Goal: Find specific page/section: Find specific page/section

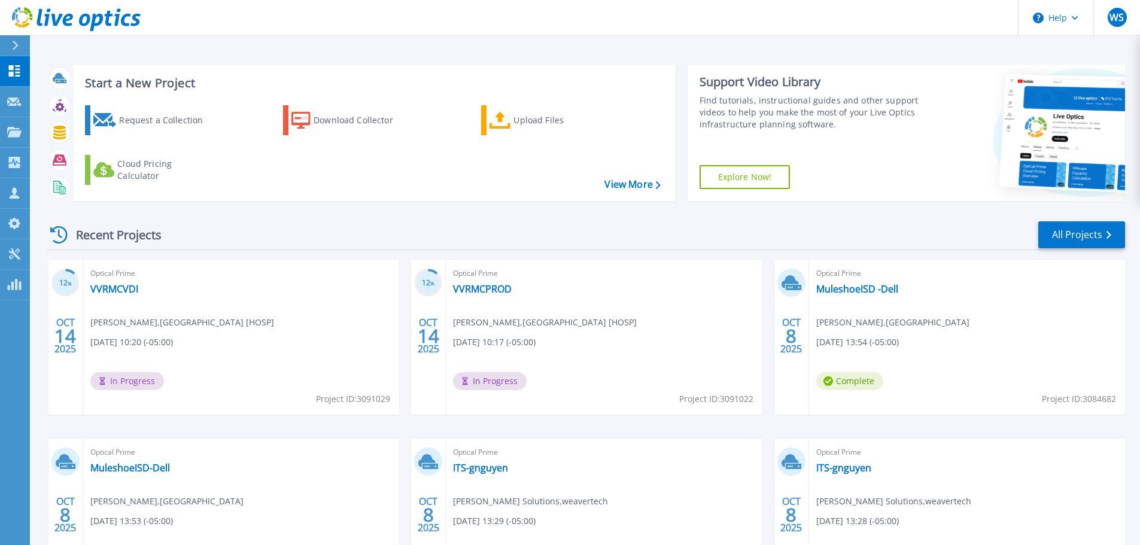
click at [16, 42] on icon at bounding box center [15, 46] width 7 height 10
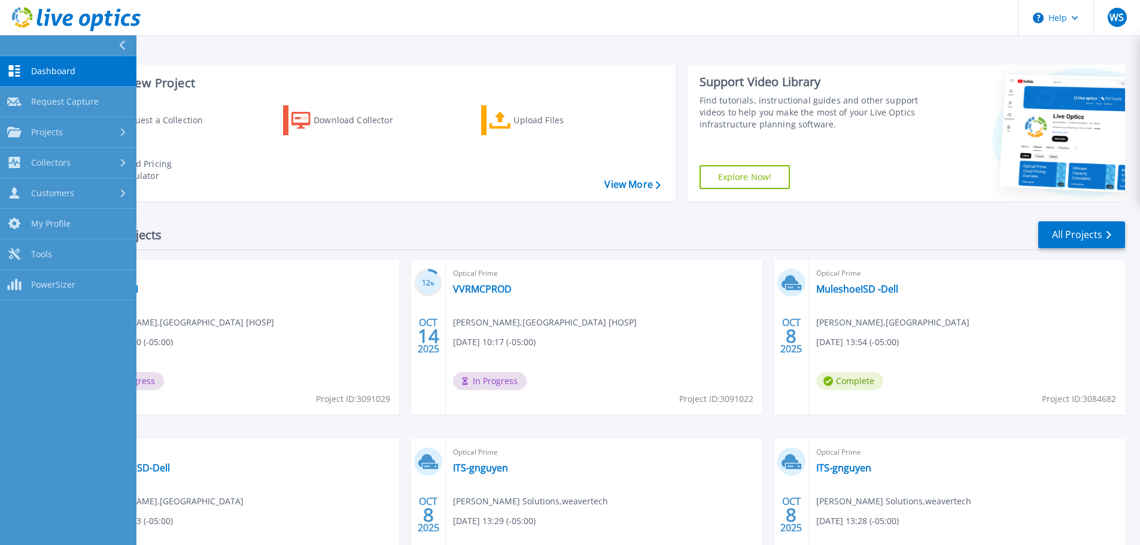
click at [129, 44] on div at bounding box center [126, 45] width 19 height 20
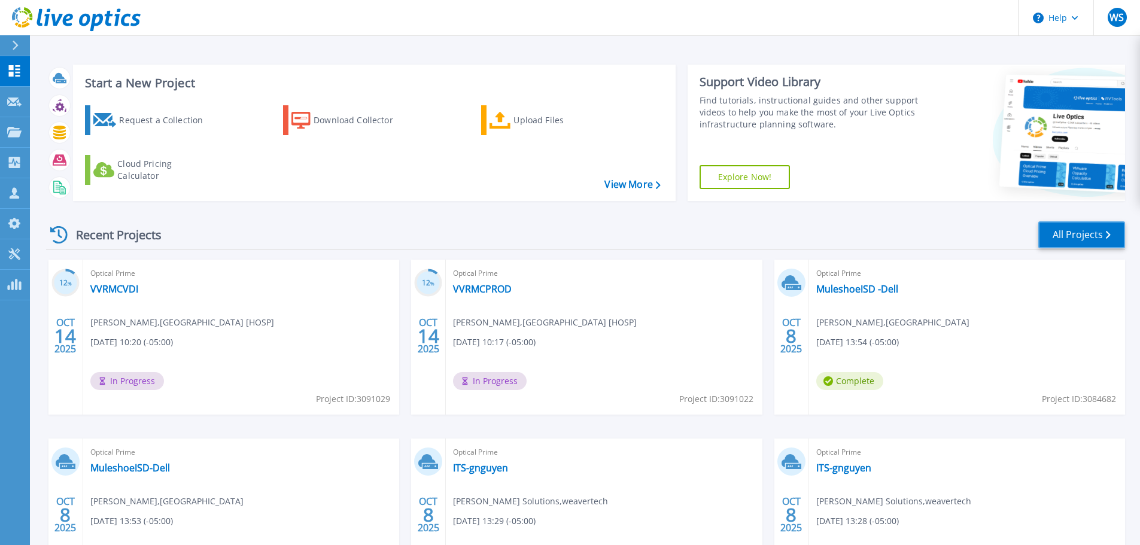
click at [1088, 234] on link "All Projects" at bounding box center [1081, 234] width 87 height 27
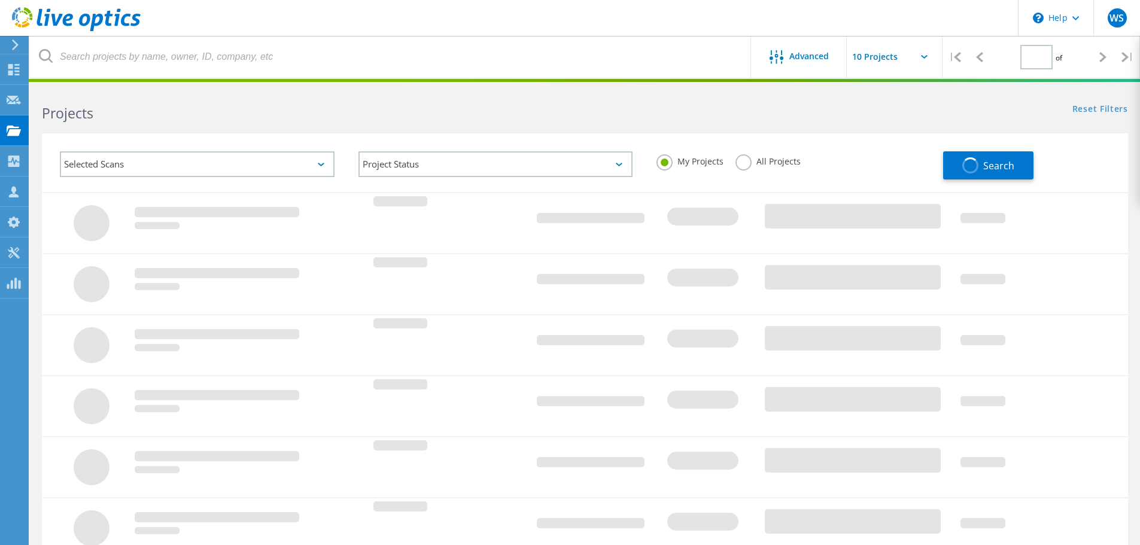
type input "1"
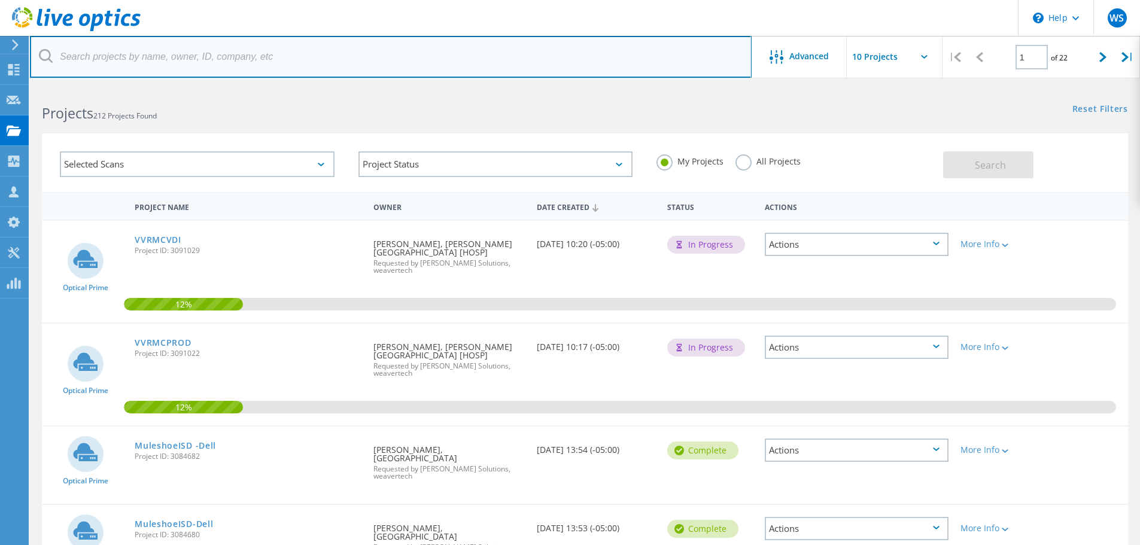
click at [205, 62] on input "text" at bounding box center [391, 57] width 722 height 42
type input "r"
type input "coastal"
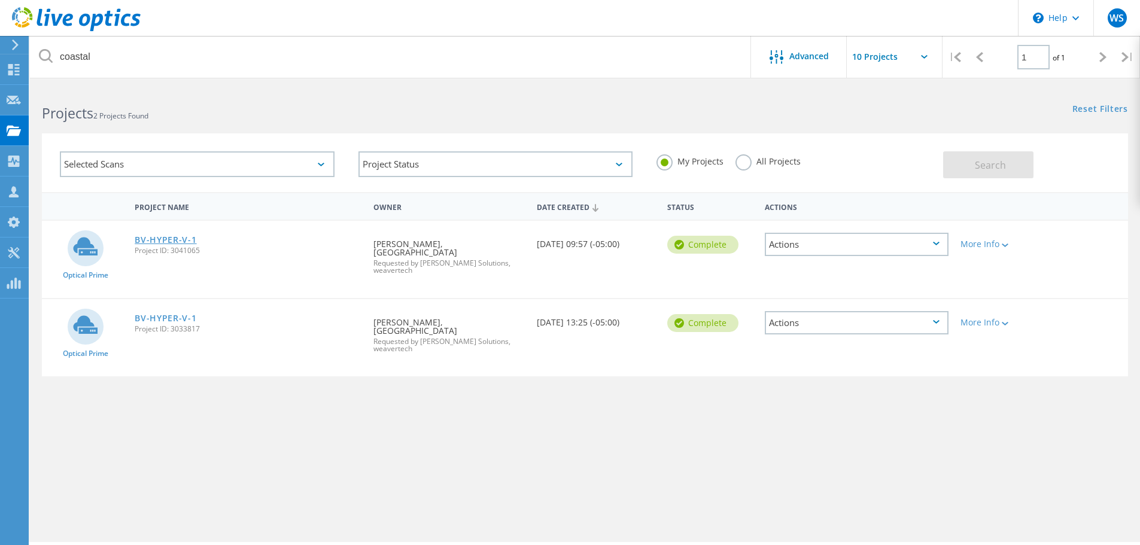
click at [174, 239] on link "BV-HYPER-V-1" at bounding box center [166, 240] width 62 height 8
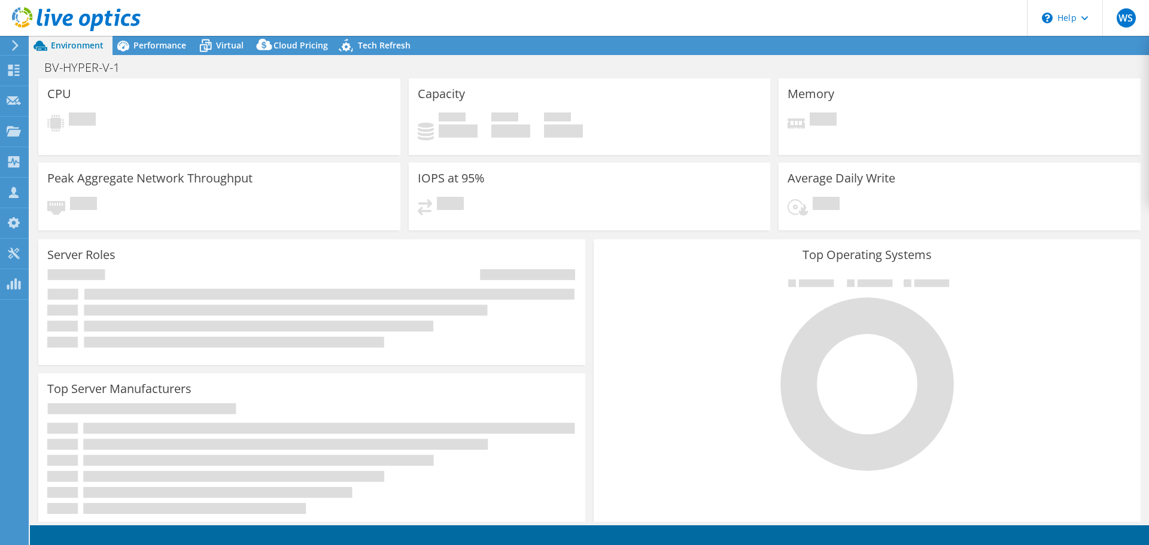
select select "USD"
